Goal: Task Accomplishment & Management: Use online tool/utility

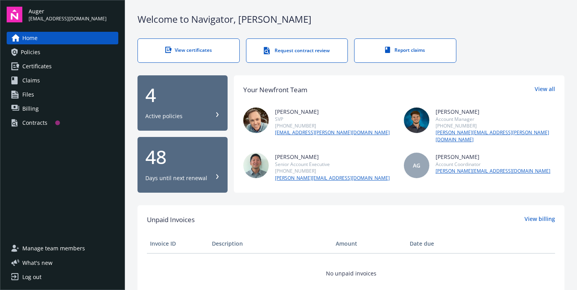
click at [49, 120] on link "Contracts" at bounding box center [63, 122] width 112 height 13
click at [52, 122] on link "Contracts" at bounding box center [63, 122] width 112 height 13
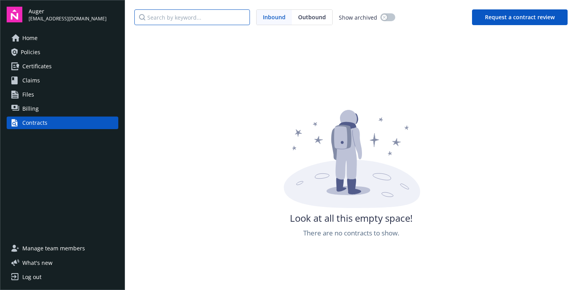
click at [211, 17] on input "Search by keyword..." at bounding box center [192, 17] width 116 height 16
click at [387, 15] on button "button" at bounding box center [388, 17] width 15 height 8
click at [381, 16] on button "button" at bounding box center [388, 17] width 15 height 8
click at [222, 12] on input "Search by keyword..." at bounding box center [192, 17] width 116 height 16
click at [509, 15] on button "Request a contract review" at bounding box center [520, 17] width 96 height 16
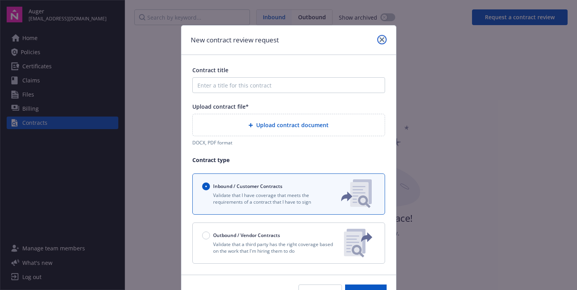
click at [381, 40] on icon "close" at bounding box center [382, 39] width 5 height 5
